Goal: Information Seeking & Learning: Learn about a topic

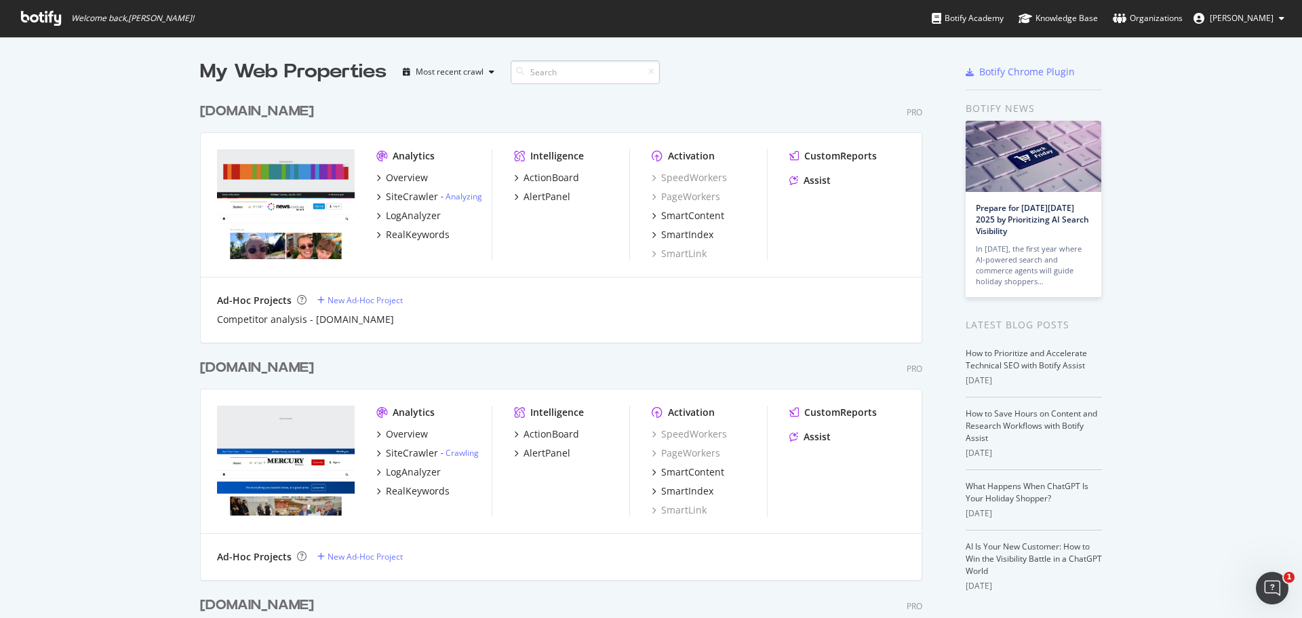
click at [561, 73] on input at bounding box center [585, 72] width 149 height 24
click at [389, 176] on div "Overview" at bounding box center [407, 178] width 42 height 14
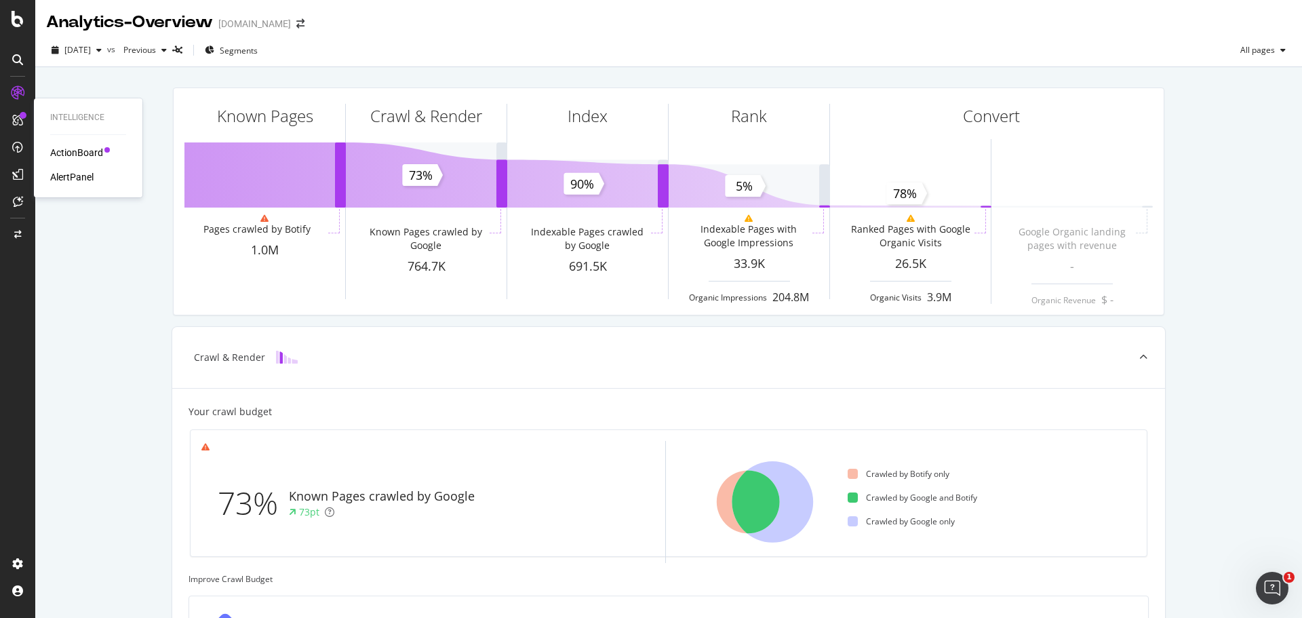
click at [81, 151] on div "ActionBoard" at bounding box center [76, 153] width 53 height 14
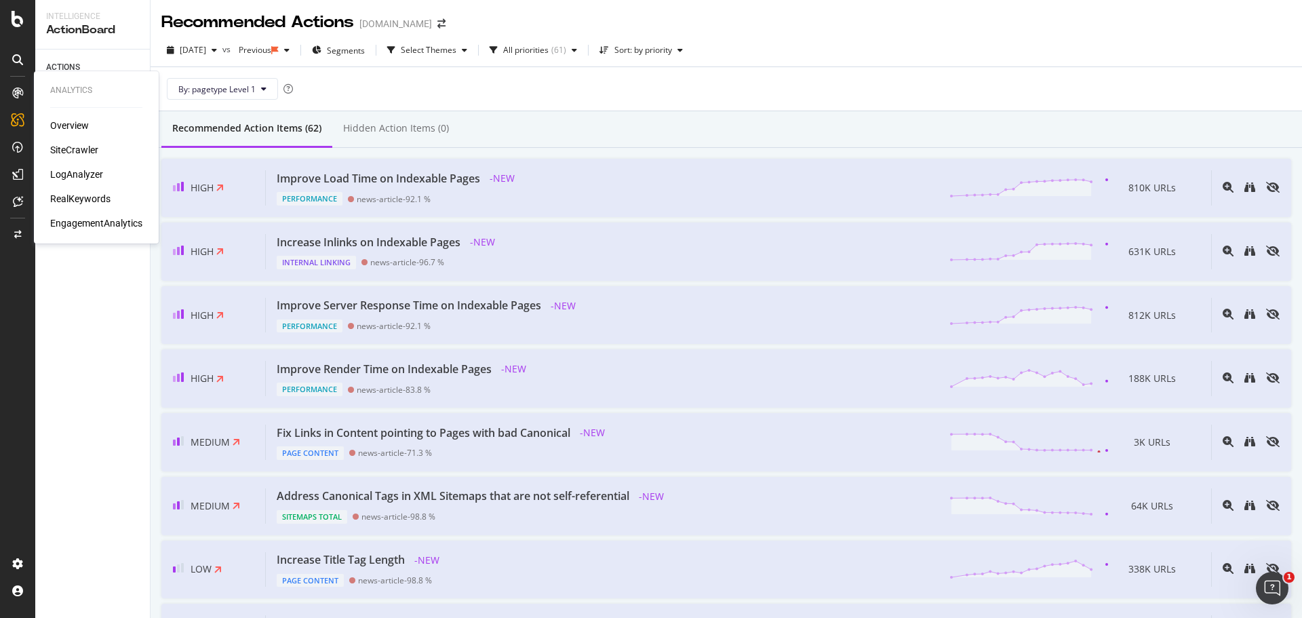
click at [63, 170] on div "LogAnalyzer" at bounding box center [76, 174] width 53 height 14
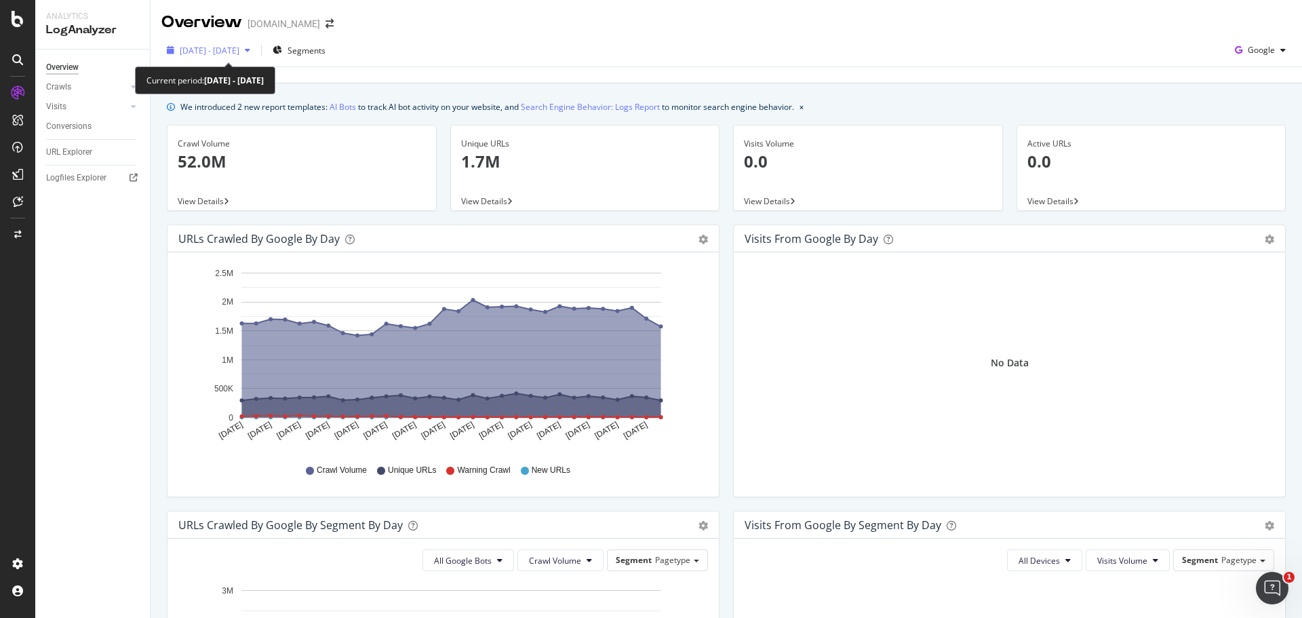
click at [250, 52] on icon "button" at bounding box center [247, 50] width 5 height 8
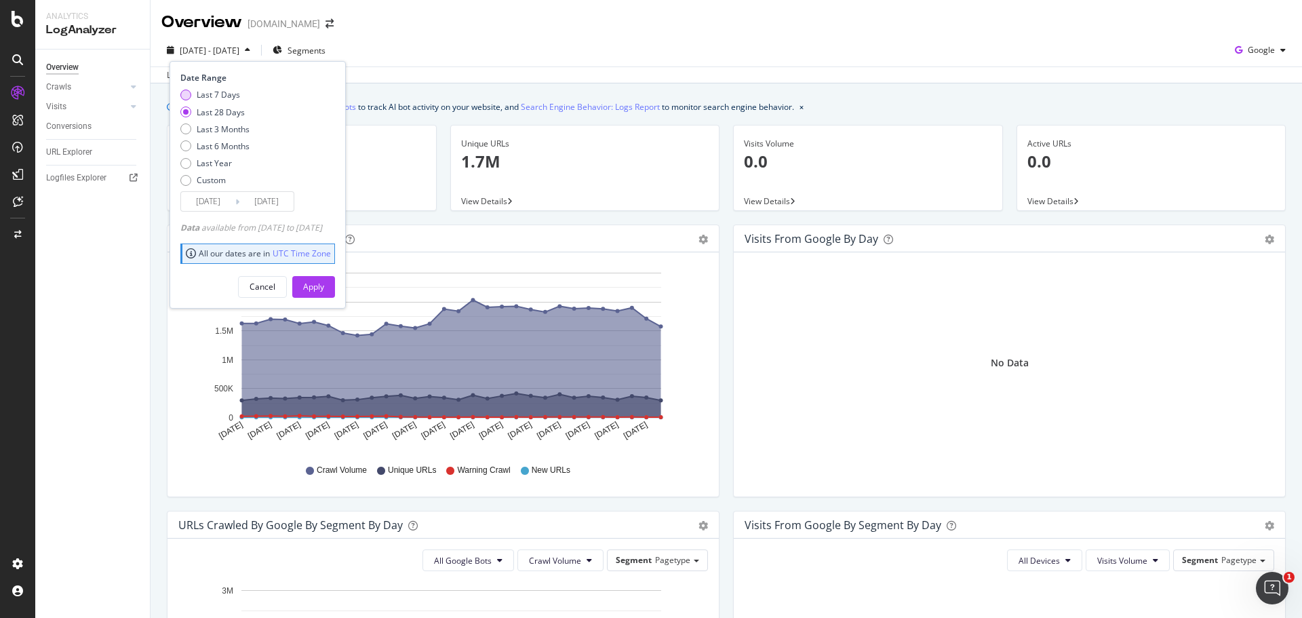
click at [186, 94] on div "Last 7 Days" at bounding box center [185, 94] width 11 height 11
type input "2025/09/22"
click at [324, 285] on div "Apply" at bounding box center [313, 287] width 21 height 12
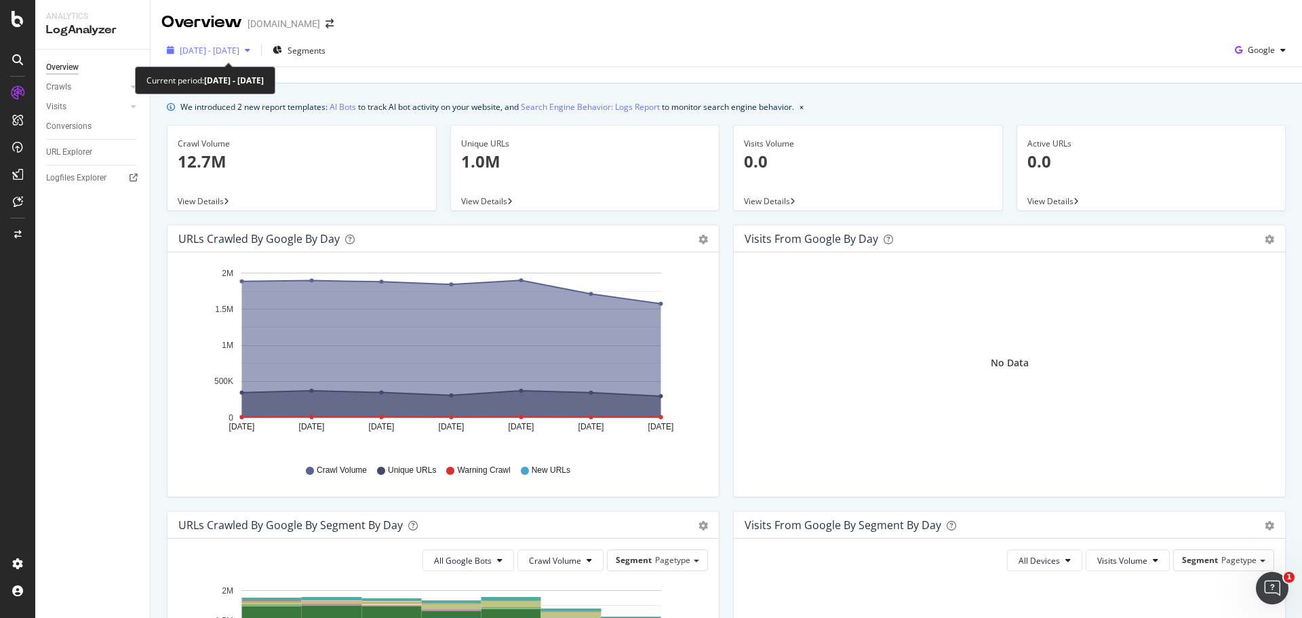
click at [250, 53] on icon "button" at bounding box center [247, 50] width 5 height 8
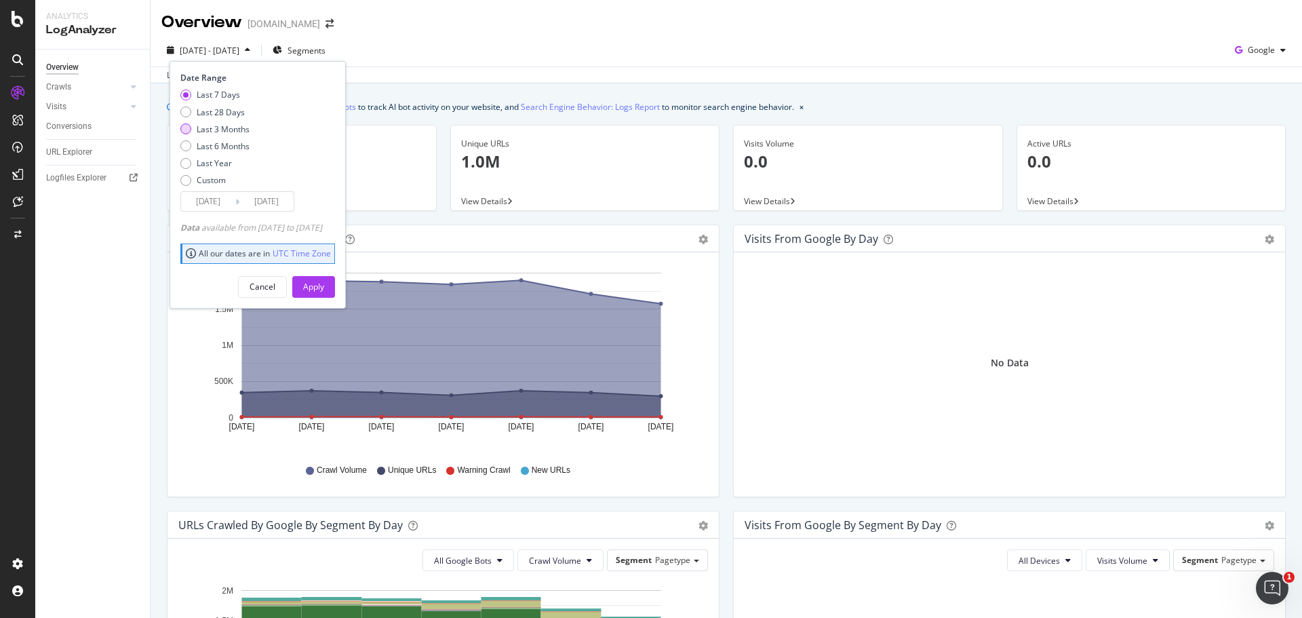
click at [189, 130] on div "Last 3 Months" at bounding box center [185, 128] width 11 height 11
click at [186, 111] on div "Last 28 Days" at bounding box center [185, 111] width 11 height 11
type input "[DATE]"
click at [324, 285] on div "Apply" at bounding box center [313, 287] width 21 height 12
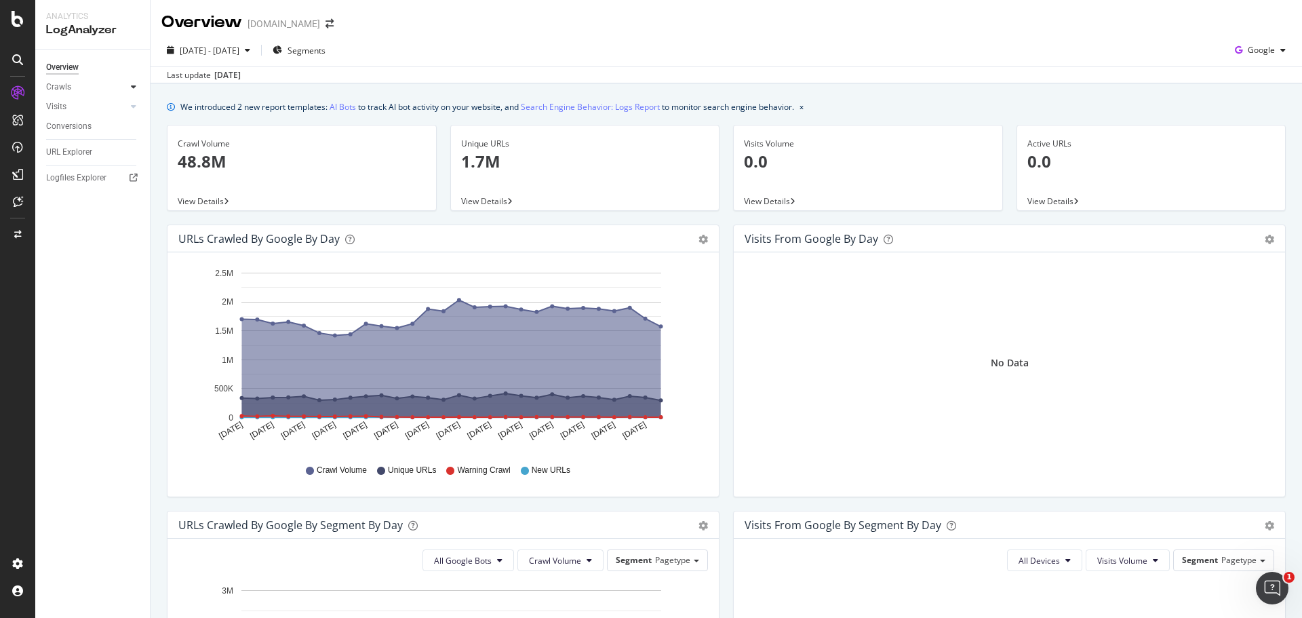
click at [132, 92] on div at bounding box center [134, 87] width 14 height 14
click at [66, 174] on div "AlertPanel" at bounding box center [71, 177] width 43 height 14
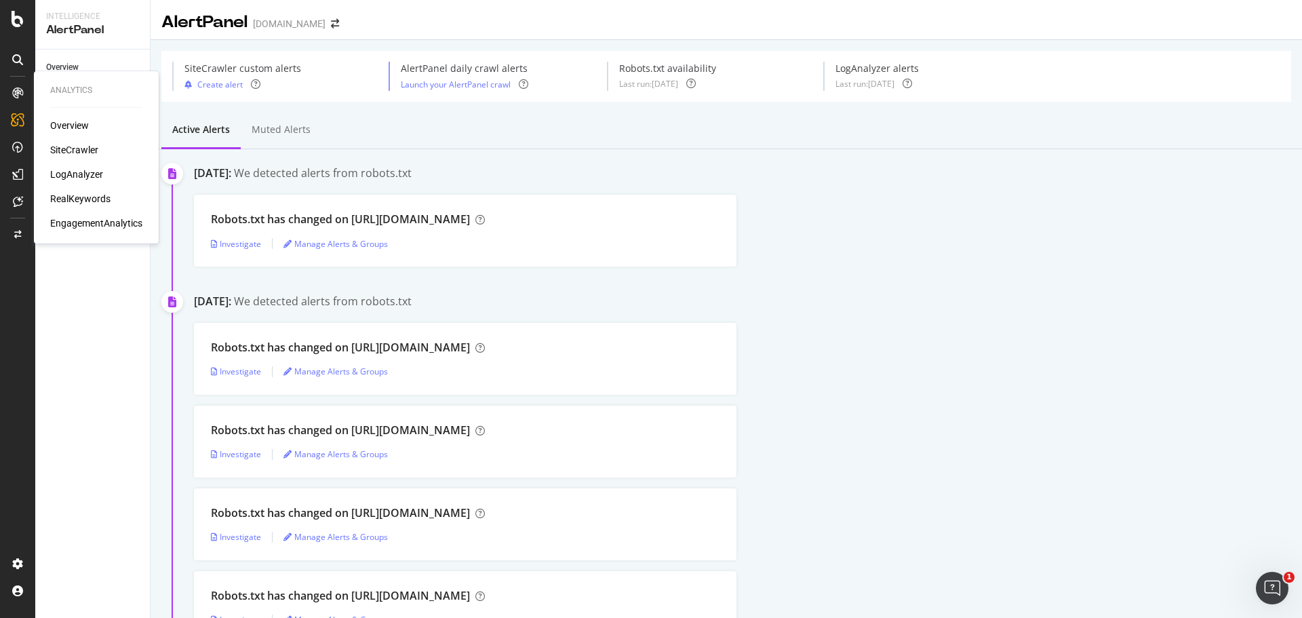
click at [89, 150] on div "SiteCrawler" at bounding box center [74, 150] width 48 height 14
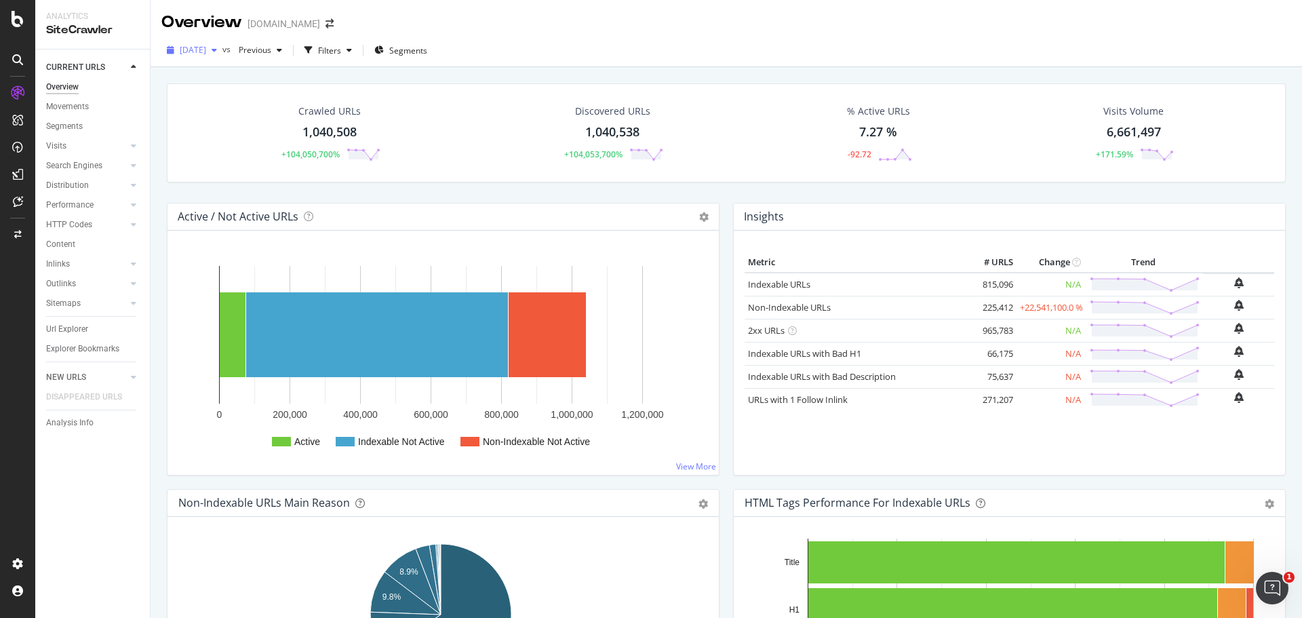
click at [222, 50] on div "button" at bounding box center [214, 50] width 16 height 8
click at [536, 35] on div "2025 Sep. 15th vs Previous Filters Segments" at bounding box center [726, 50] width 1151 height 33
click at [206, 54] on span "[DATE]" at bounding box center [193, 50] width 26 height 12
click at [486, 24] on div "Overview news.com.au" at bounding box center [726, 17] width 1151 height 34
click at [71, 176] on div "LogAnalyzer" at bounding box center [76, 174] width 53 height 14
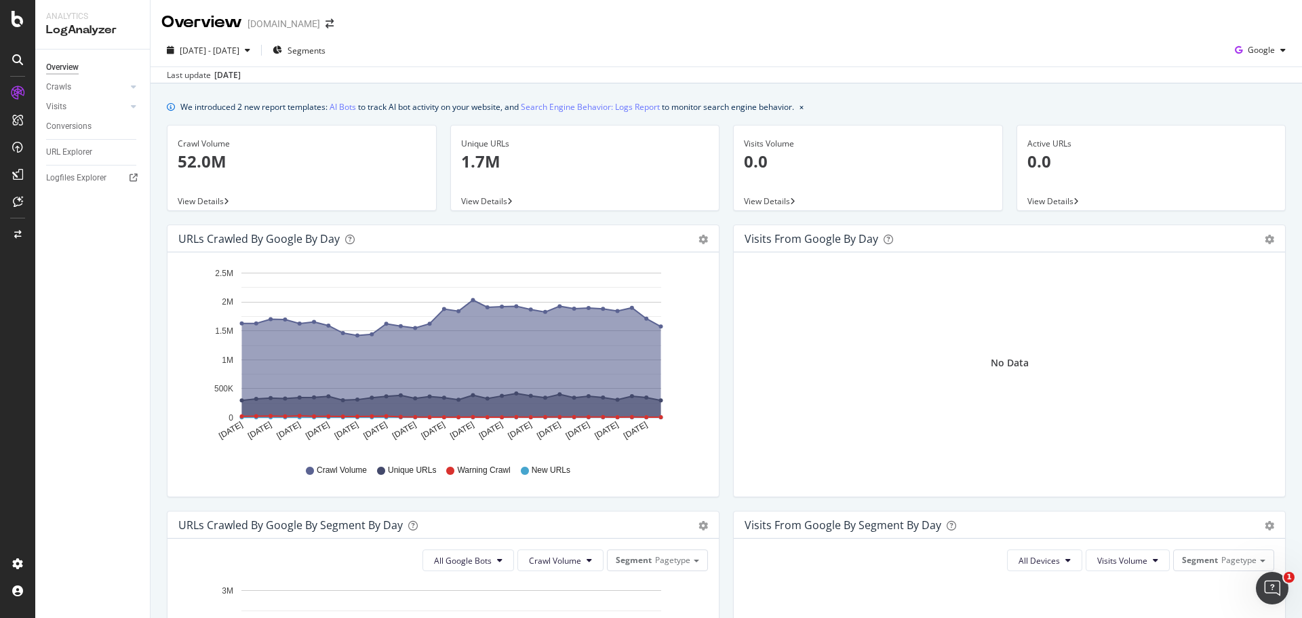
click at [228, 199] on icon at bounding box center [226, 201] width 5 height 8
drag, startPoint x: 228, startPoint y: 77, endPoint x: 254, endPoint y: 75, distance: 25.8
click at [241, 75] on div "[DATE]" at bounding box center [227, 75] width 26 height 12
click at [256, 51] on div "button" at bounding box center [247, 50] width 16 height 8
click at [457, 62] on div "[DATE] - [DATE] Segments Google" at bounding box center [726, 52] width 1151 height 27
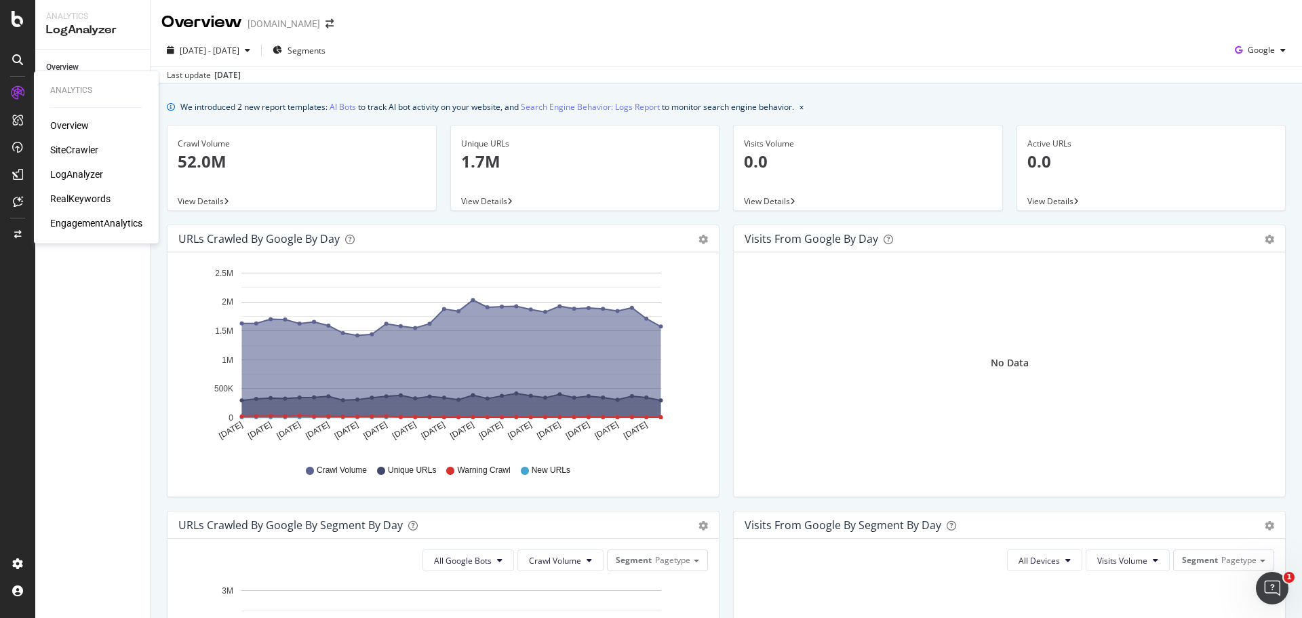
click at [65, 121] on div "Overview" at bounding box center [69, 126] width 39 height 14
